Goal: Information Seeking & Learning: Learn about a topic

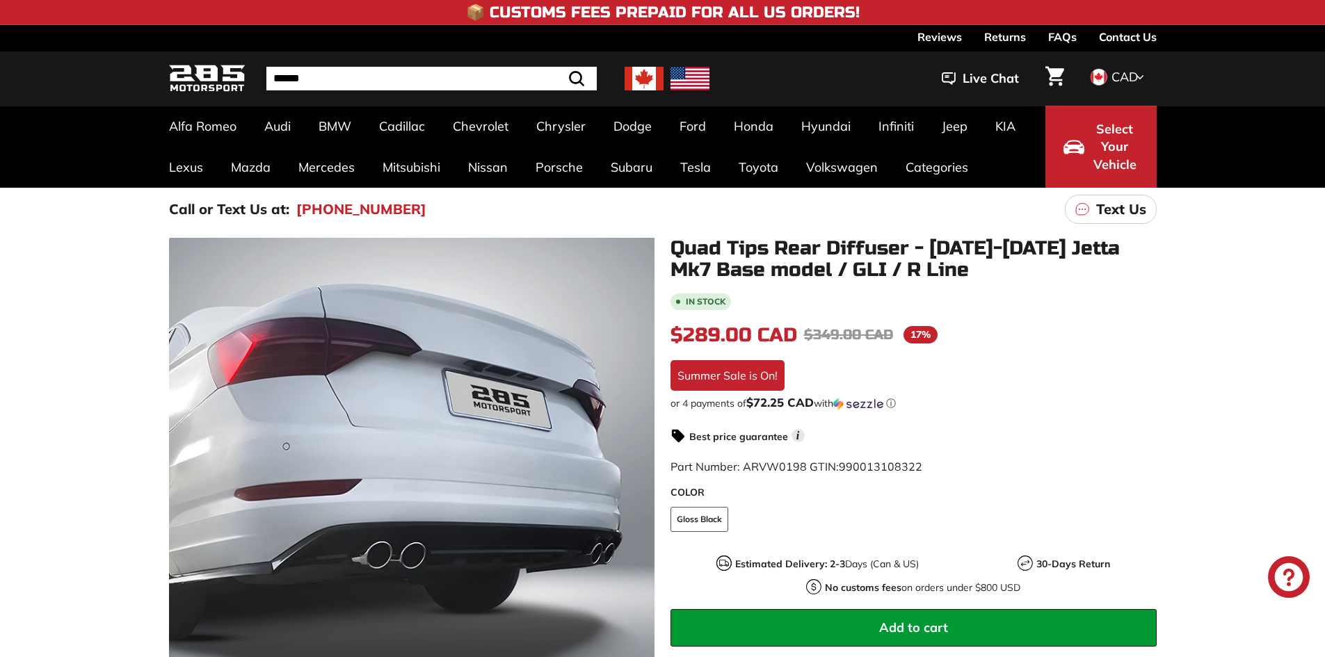
click at [653, 68] on img at bounding box center [644, 79] width 39 height 24
click at [635, 83] on img at bounding box center [644, 79] width 39 height 24
click at [692, 81] on img at bounding box center [690, 79] width 39 height 24
click at [626, 82] on img at bounding box center [644, 79] width 39 height 24
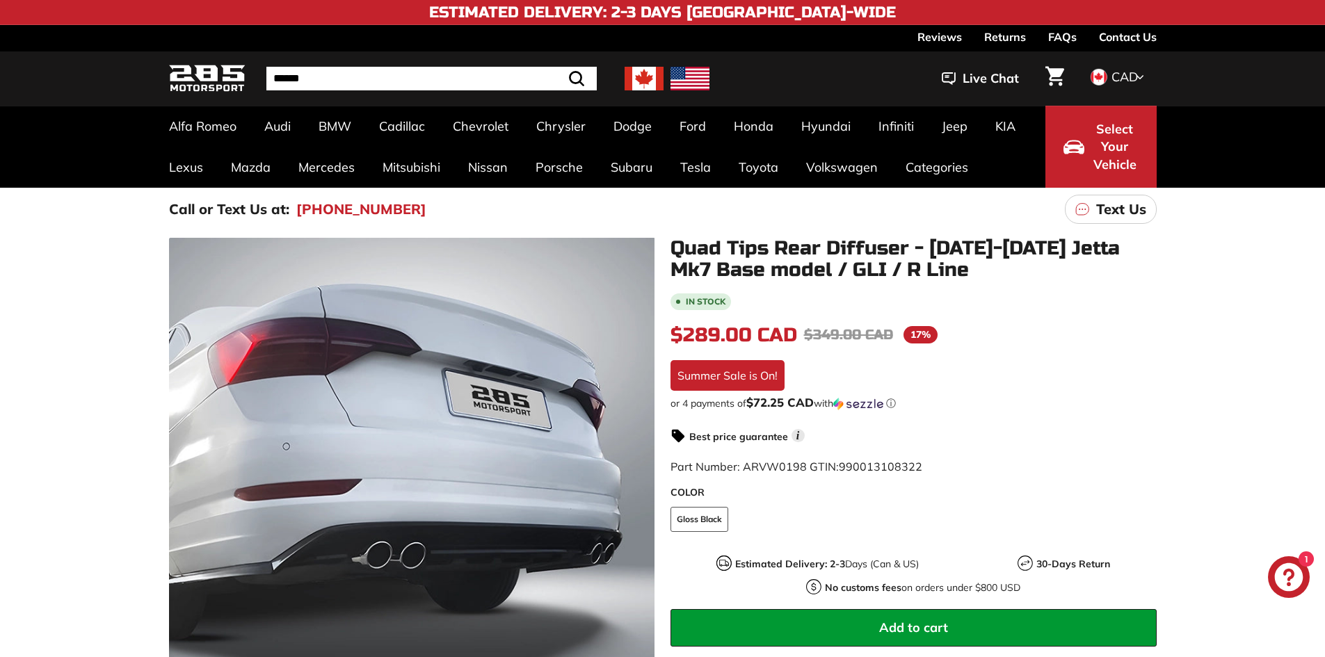
click at [626, 82] on img at bounding box center [644, 79] width 39 height 24
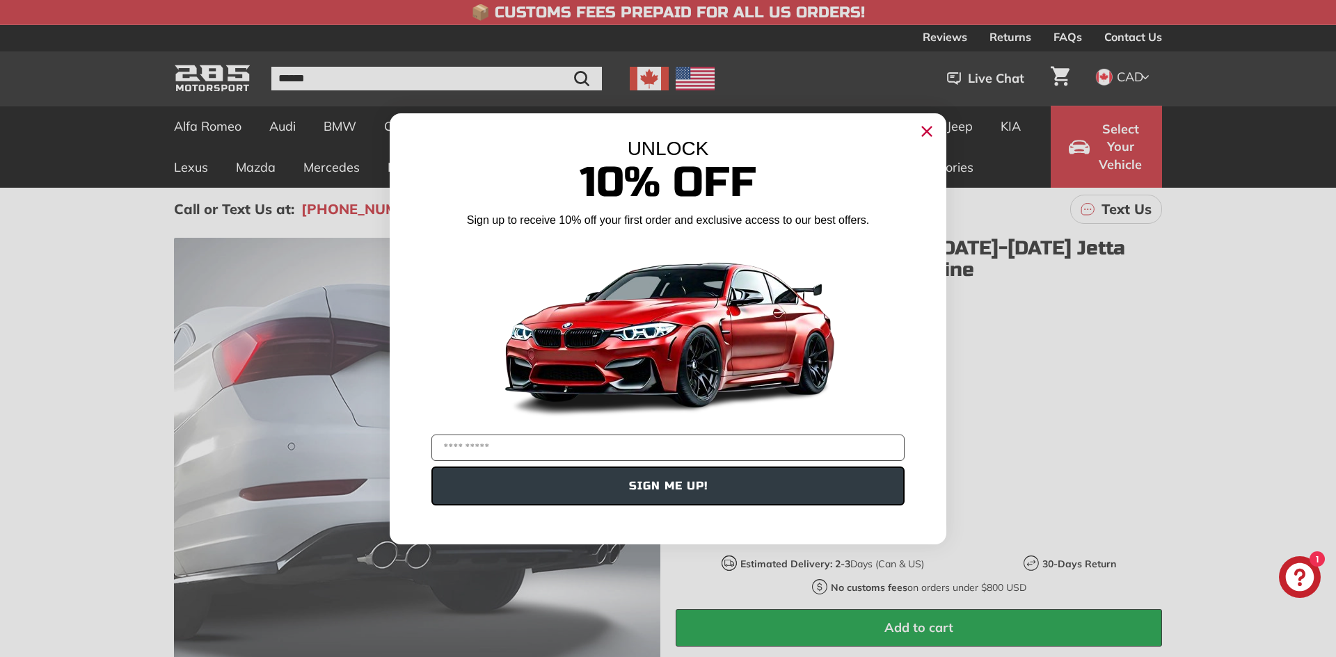
click at [911, 124] on div "UNLOCK 10% Off Sign up to receive 10% off your first order and exclusive access…" at bounding box center [668, 321] width 557 height 417
click at [929, 139] on circle "Close dialog" at bounding box center [926, 130] width 21 height 21
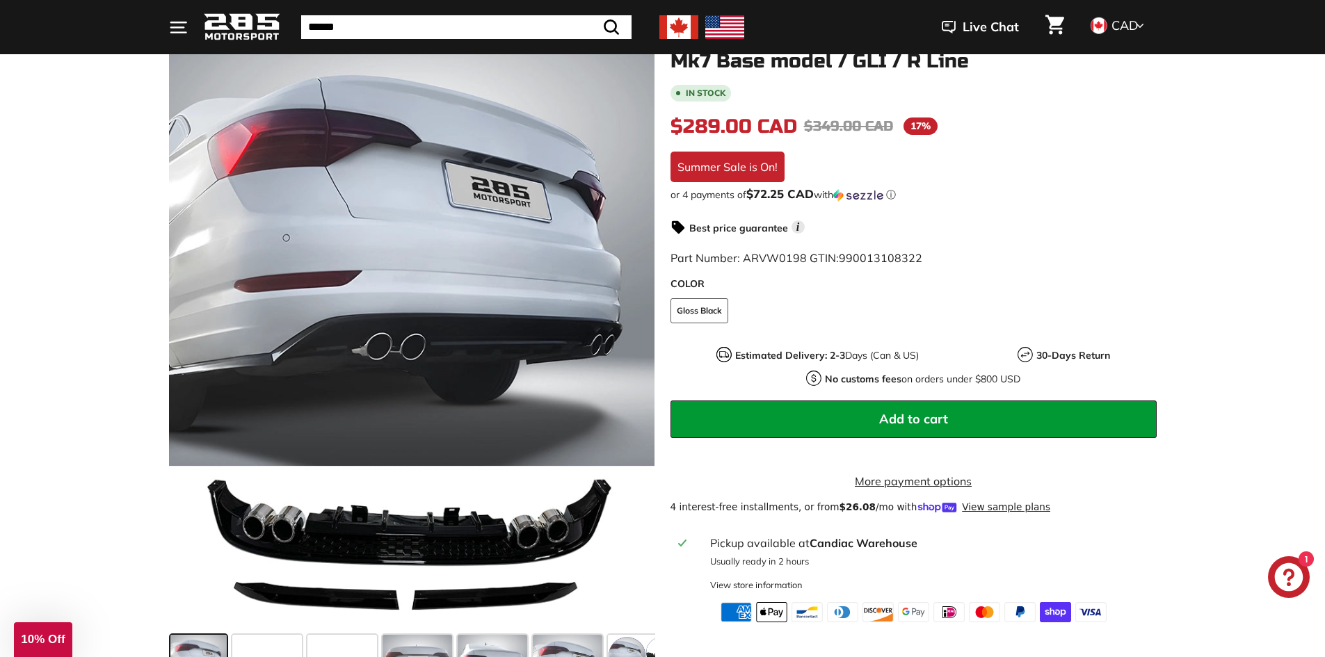
scroll to position [278, 0]
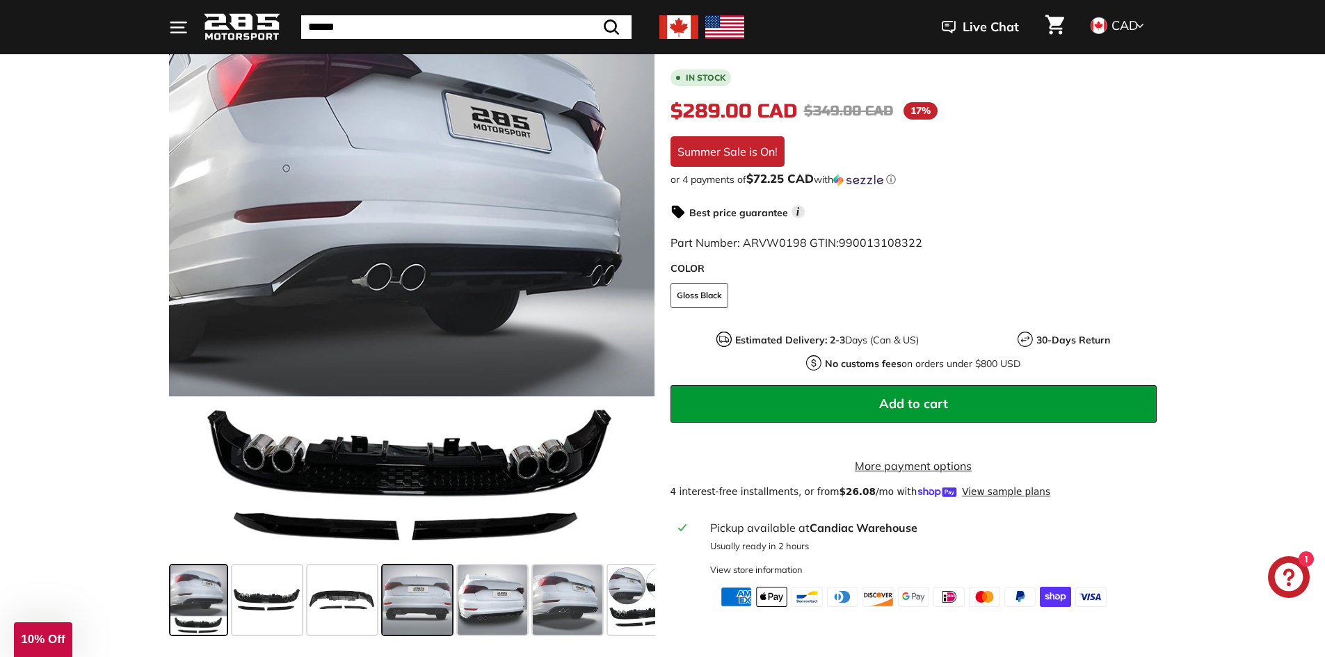
click at [406, 622] on span at bounding box center [418, 601] width 70 height 70
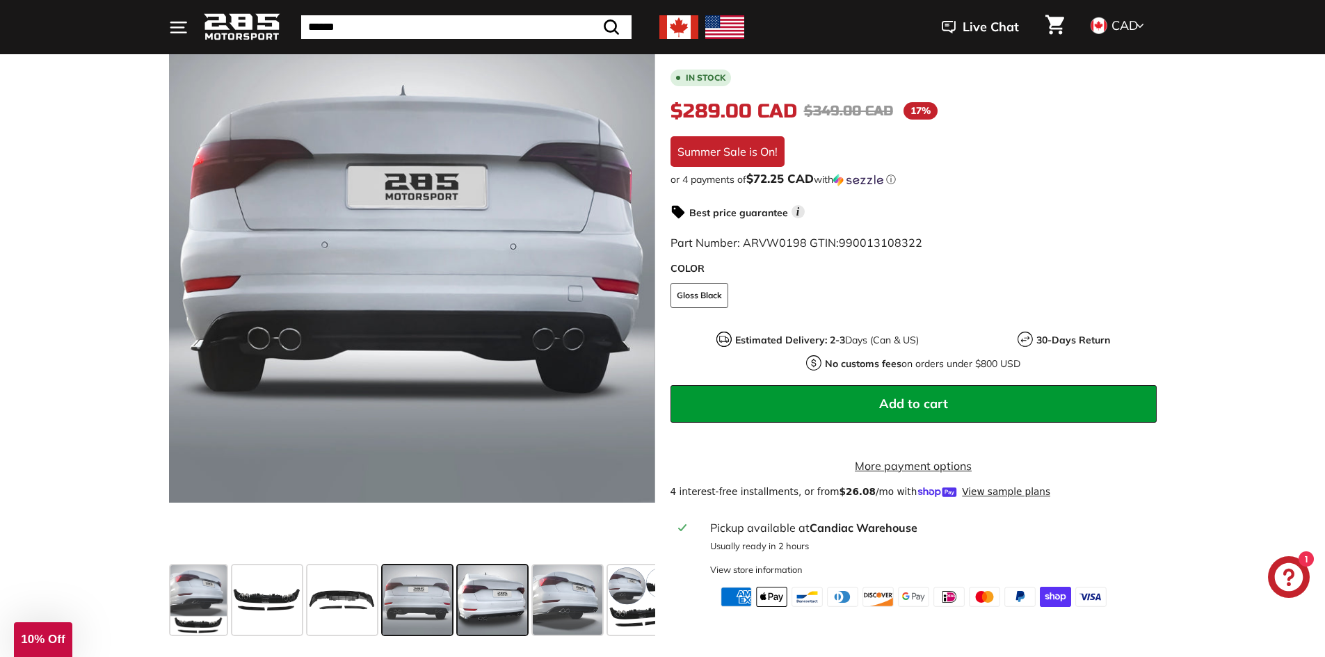
click at [493, 603] on span at bounding box center [493, 601] width 70 height 70
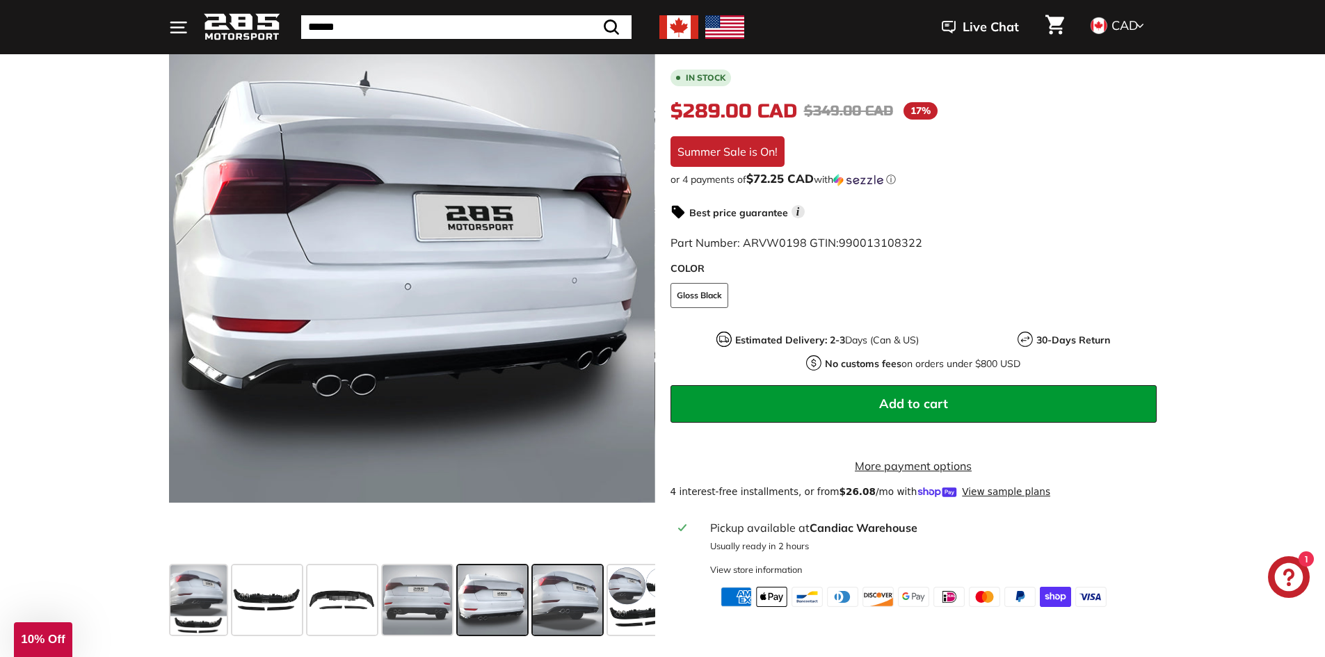
click at [582, 606] on span at bounding box center [568, 601] width 70 height 70
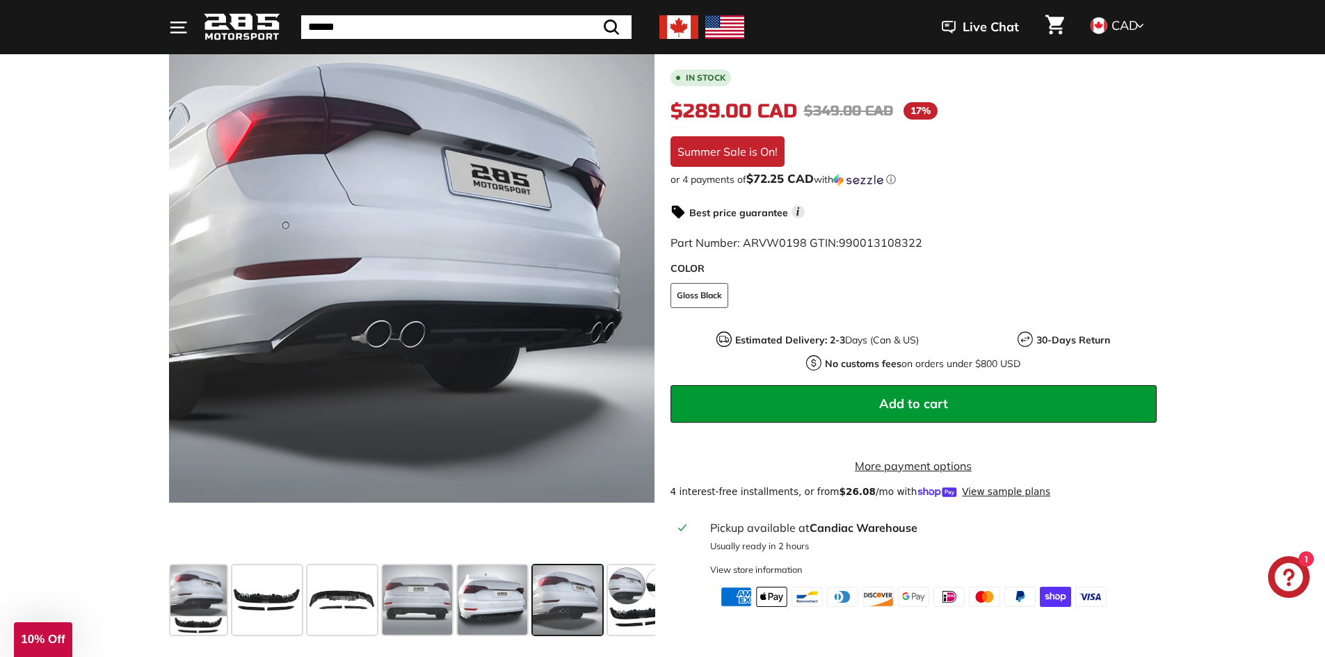
click at [620, 584] on span at bounding box center [643, 601] width 70 height 70
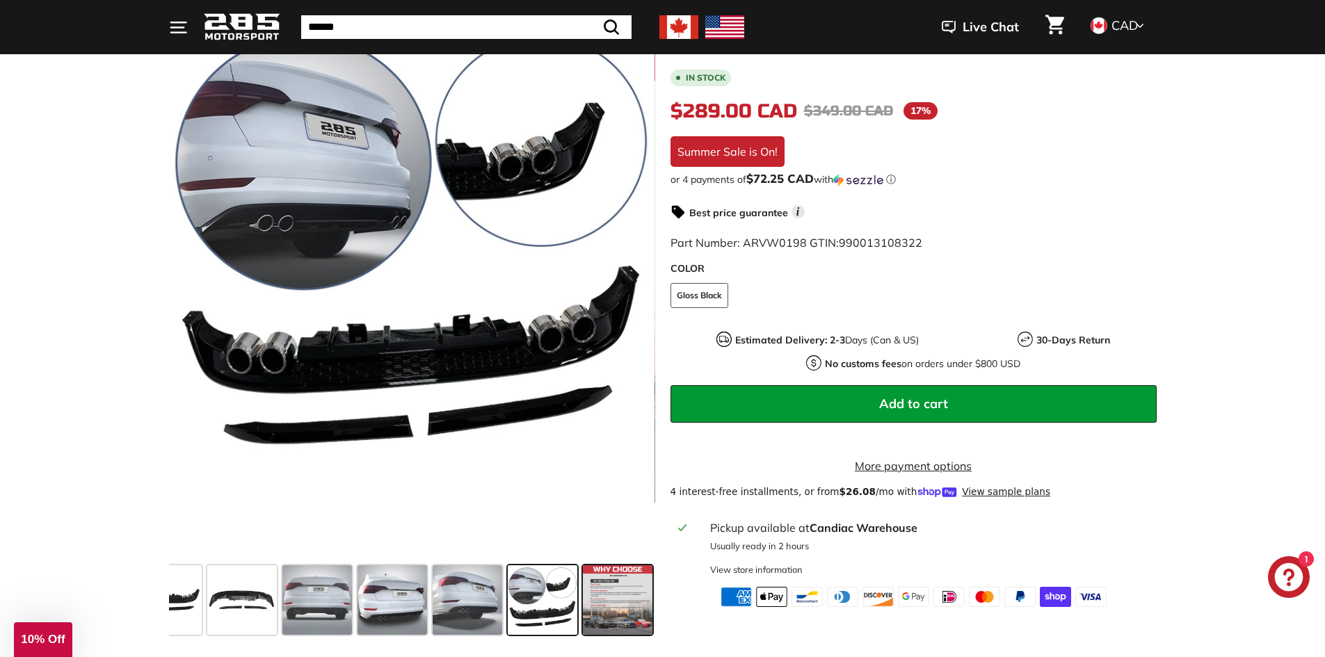
click at [632, 608] on span at bounding box center [618, 601] width 70 height 70
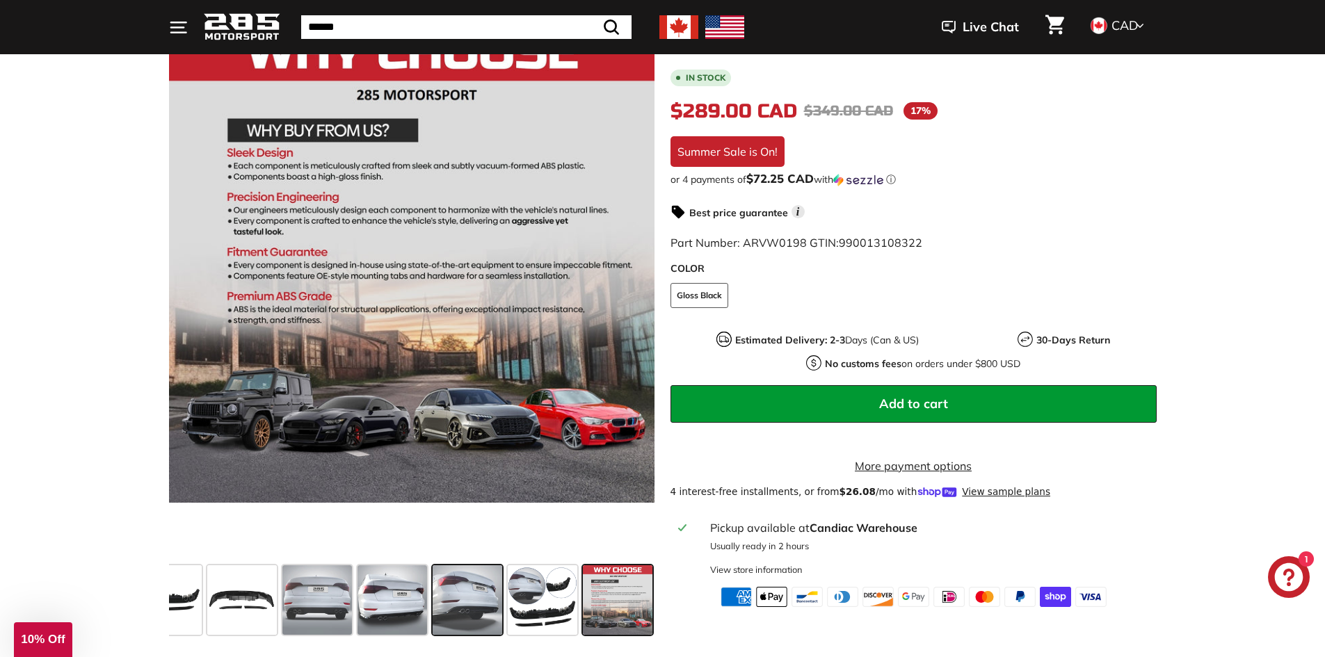
click at [454, 609] on span at bounding box center [468, 601] width 70 height 70
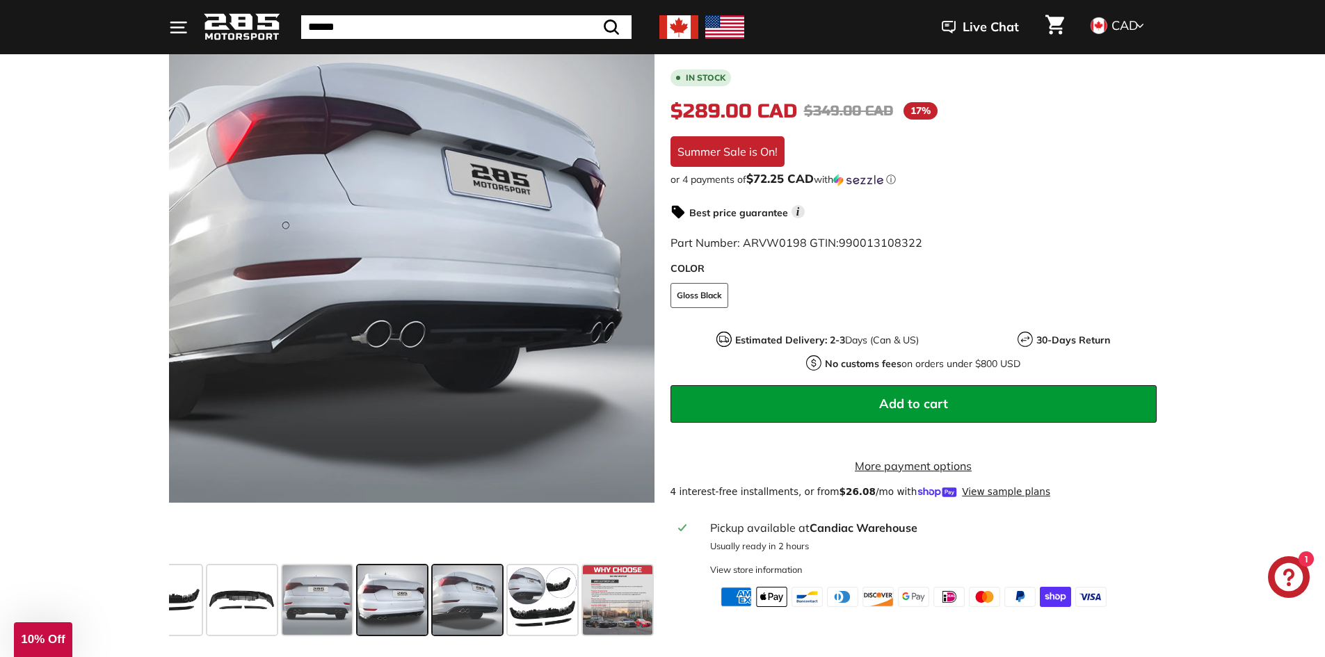
click at [399, 614] on span at bounding box center [393, 601] width 70 height 70
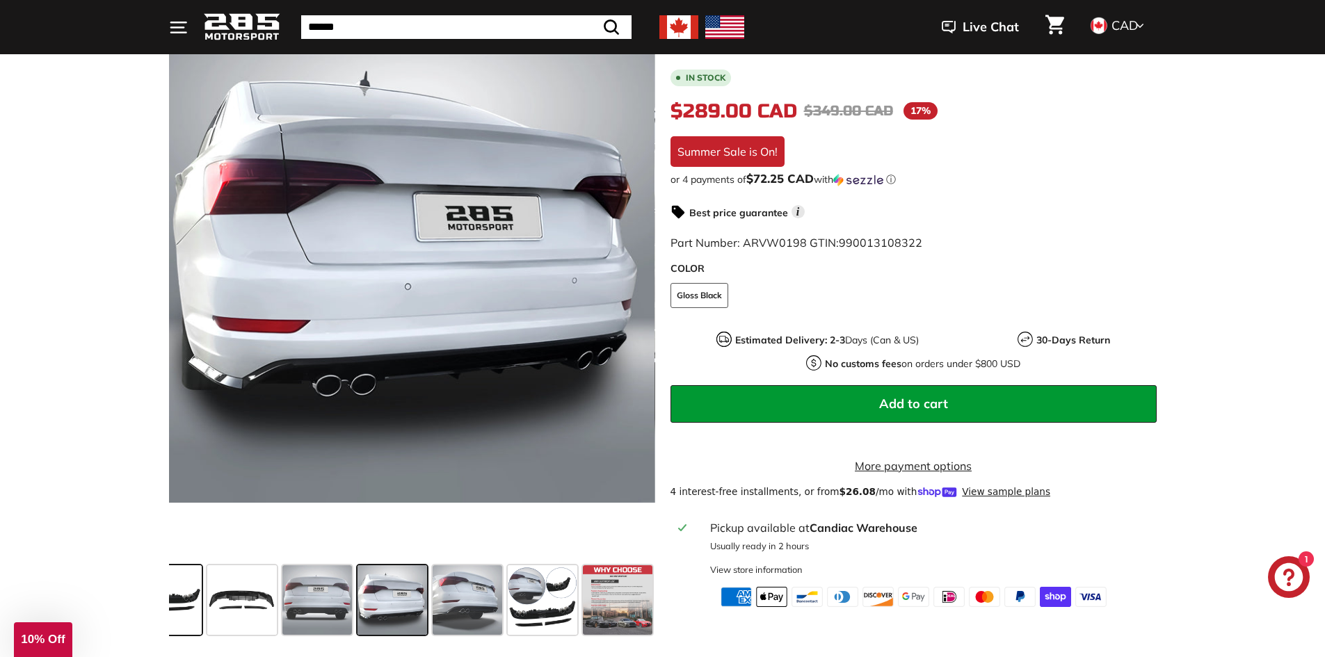
click at [191, 605] on span at bounding box center [167, 601] width 70 height 70
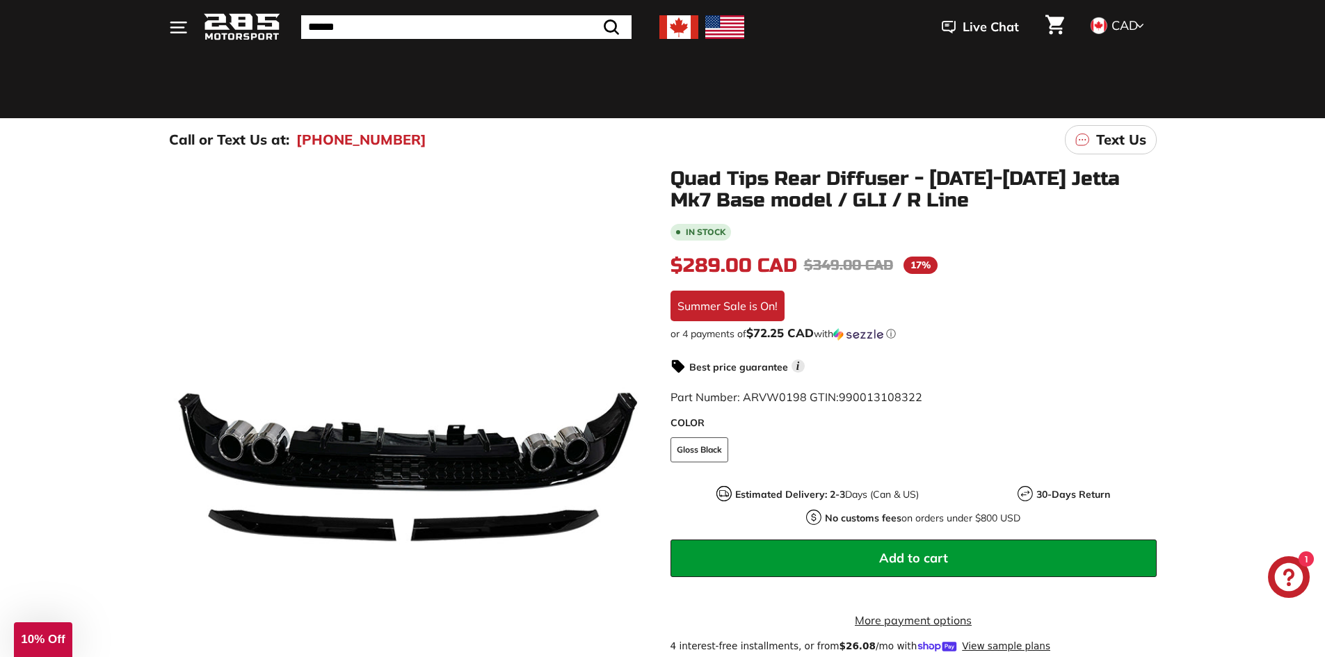
scroll to position [0, 0]
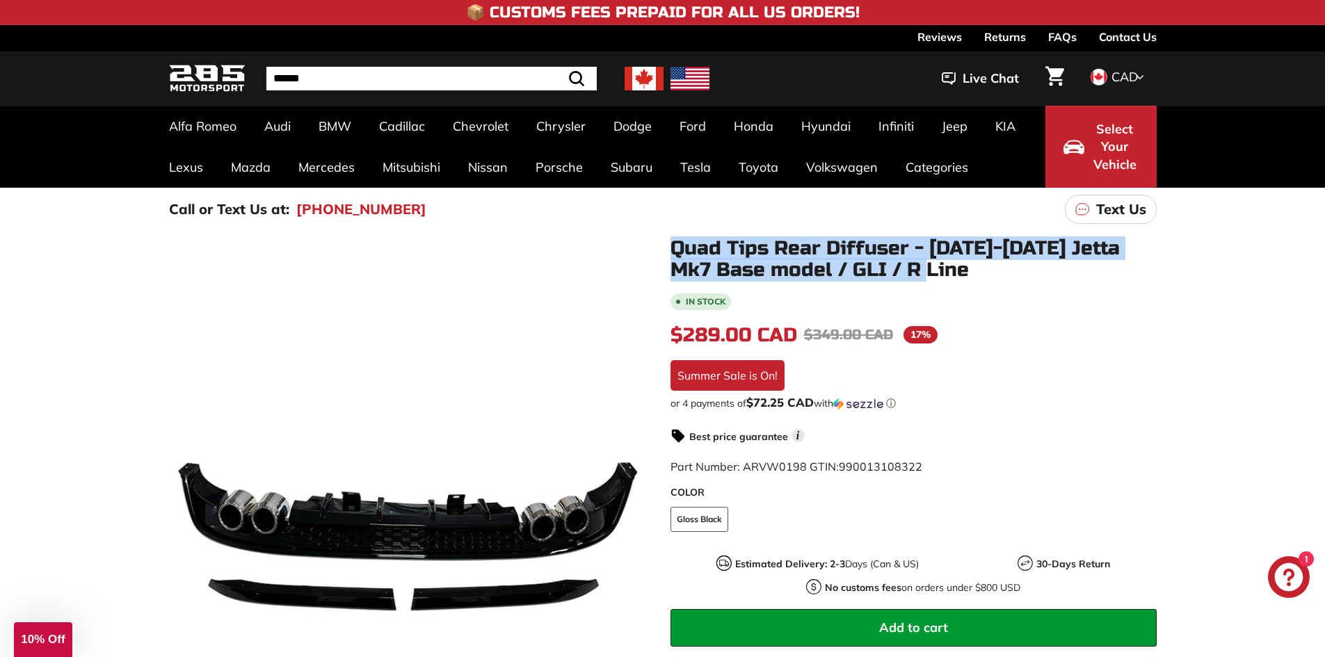
drag, startPoint x: 673, startPoint y: 247, endPoint x: 944, endPoint y: 255, distance: 270.7
click at [944, 271] on h1 "Quad Tips Rear Diffuser - [DATE]-[DATE] Jetta Mk7 Base model / GLI / R Line" at bounding box center [914, 259] width 486 height 43
copy h1 "Quad Tips Rear Diffuser - [DATE]-[DATE] Jetta Mk7 Base model / GLI / R Line"
